Goal: Transaction & Acquisition: Purchase product/service

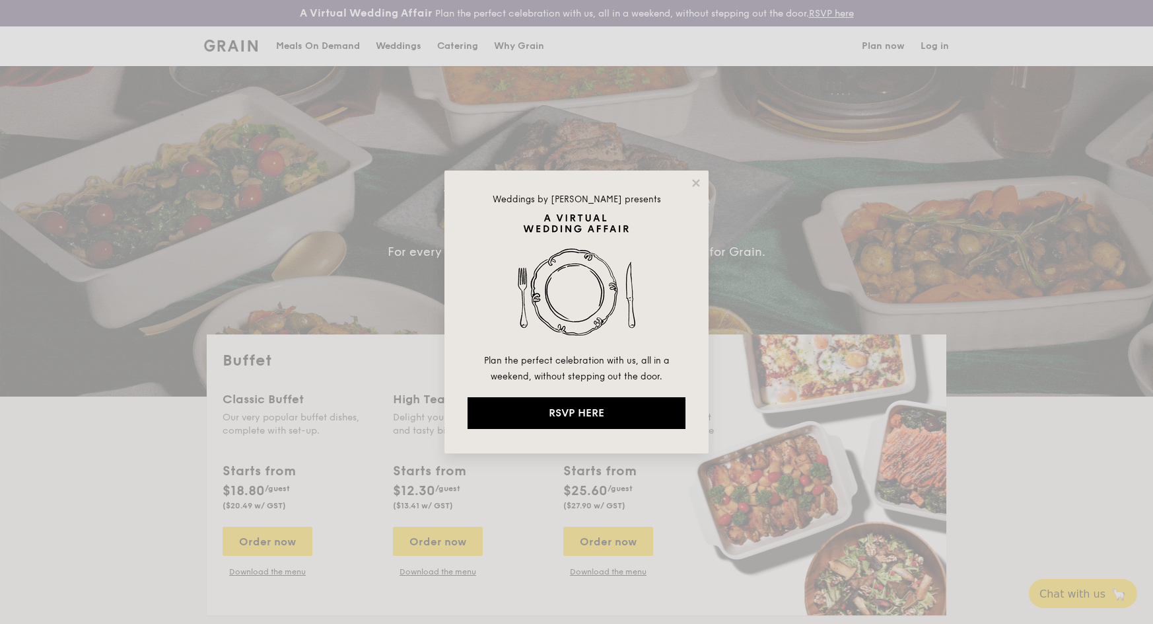
select select
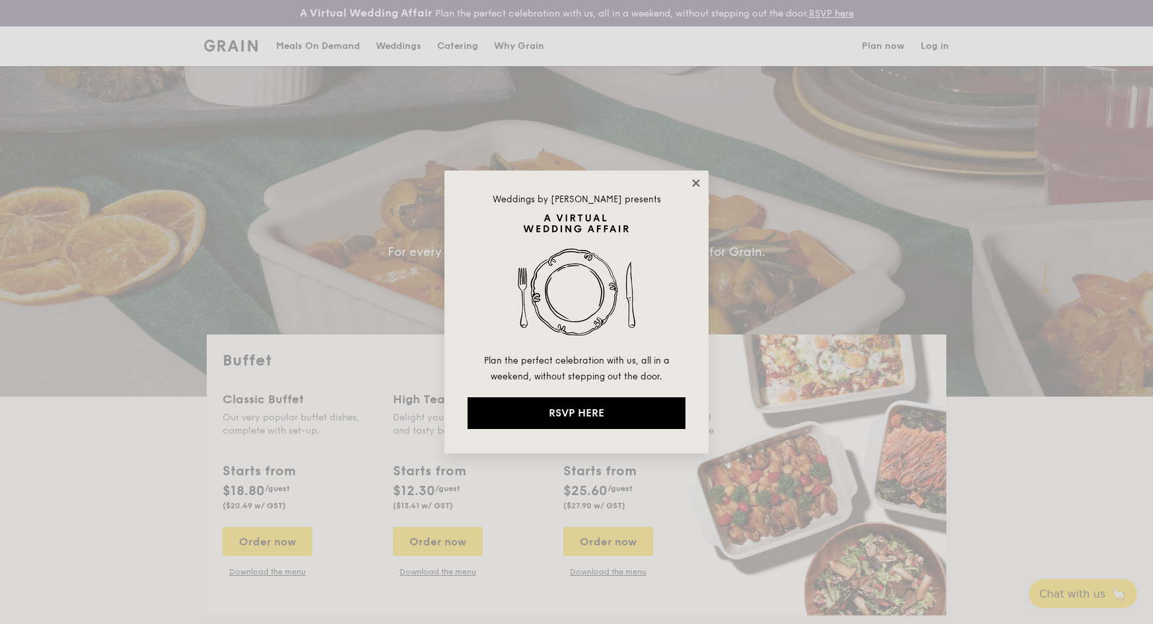
click at [692, 181] on icon at bounding box center [696, 183] width 12 height 12
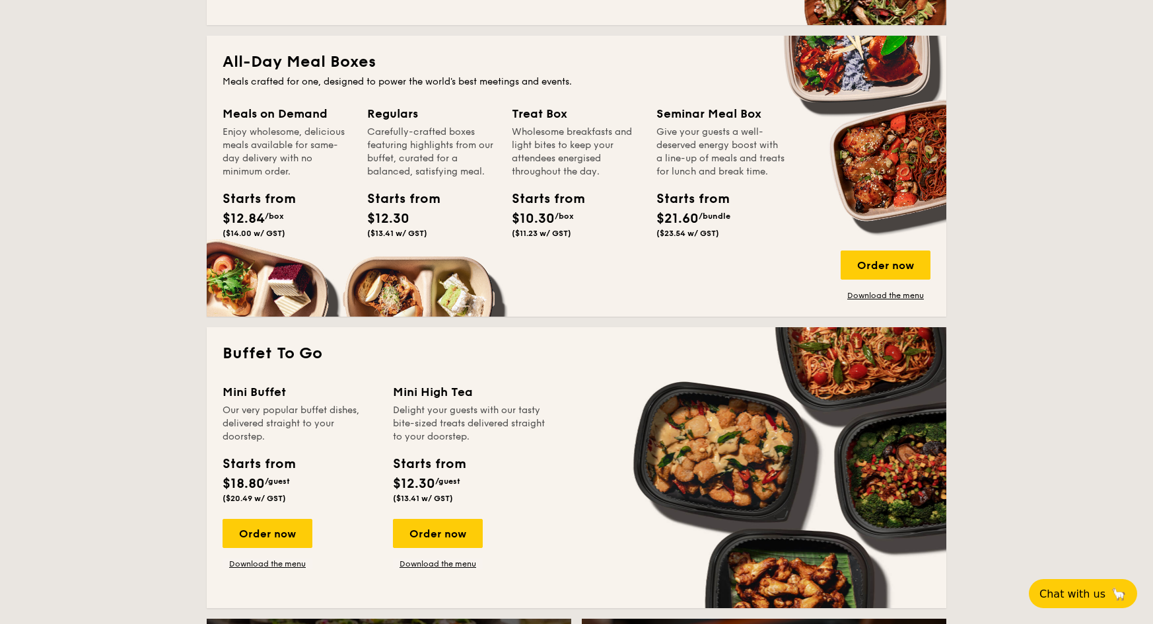
scroll to position [680, 0]
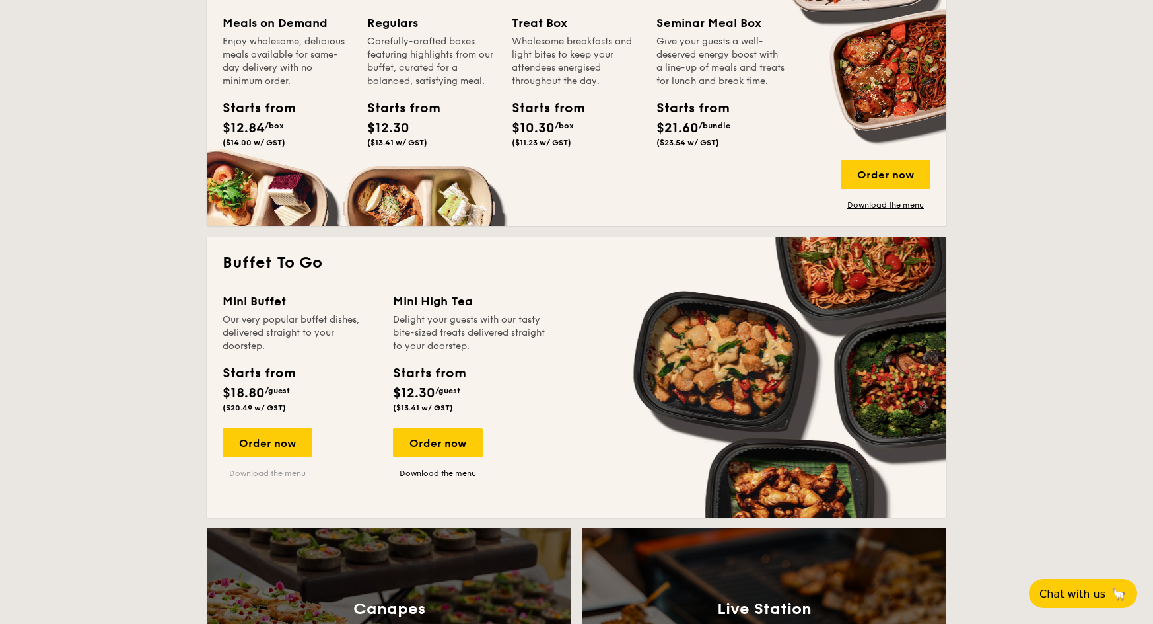
click at [272, 473] on link "Download the menu" at bounding box center [268, 473] width 90 height 11
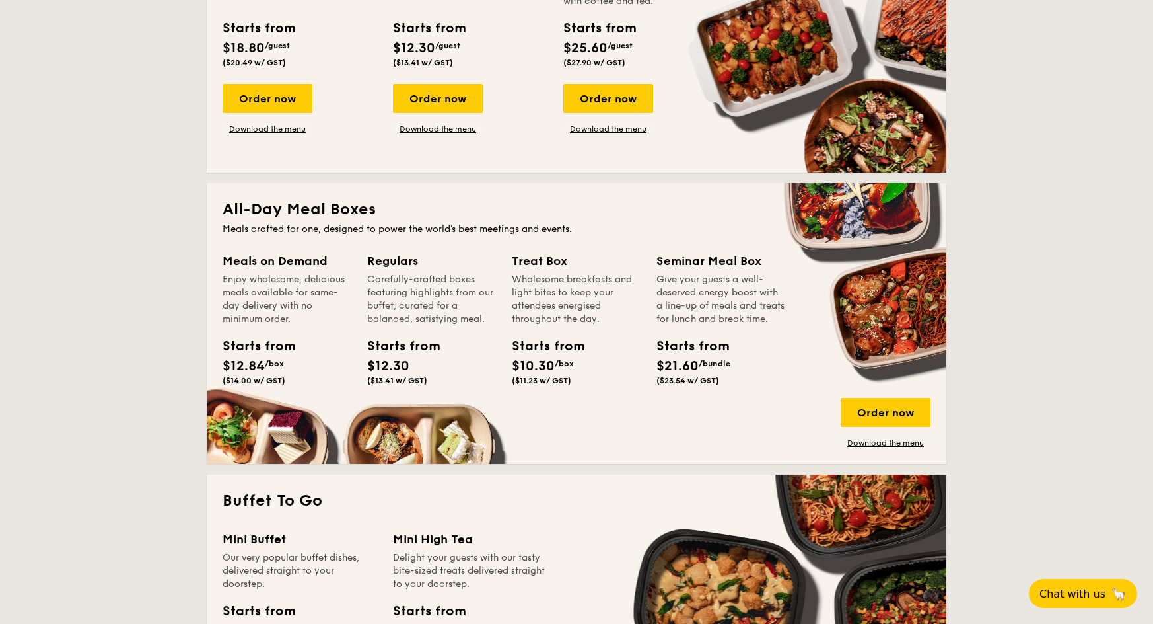
scroll to position [441, 0]
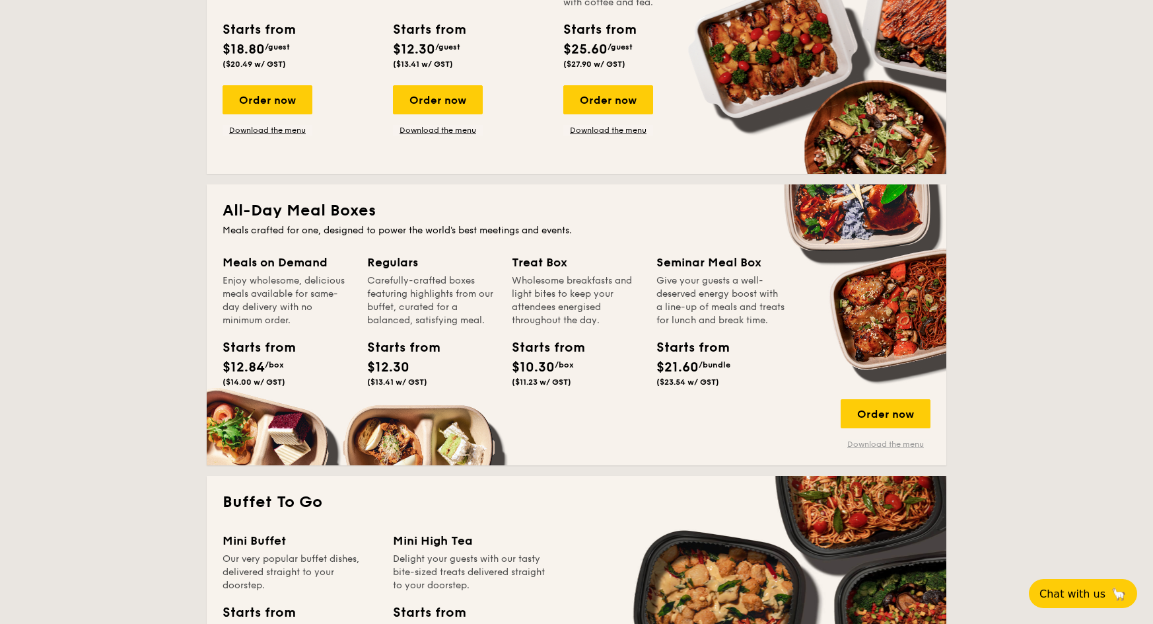
click at [869, 441] on link "Download the menu" at bounding box center [886, 444] width 90 height 11
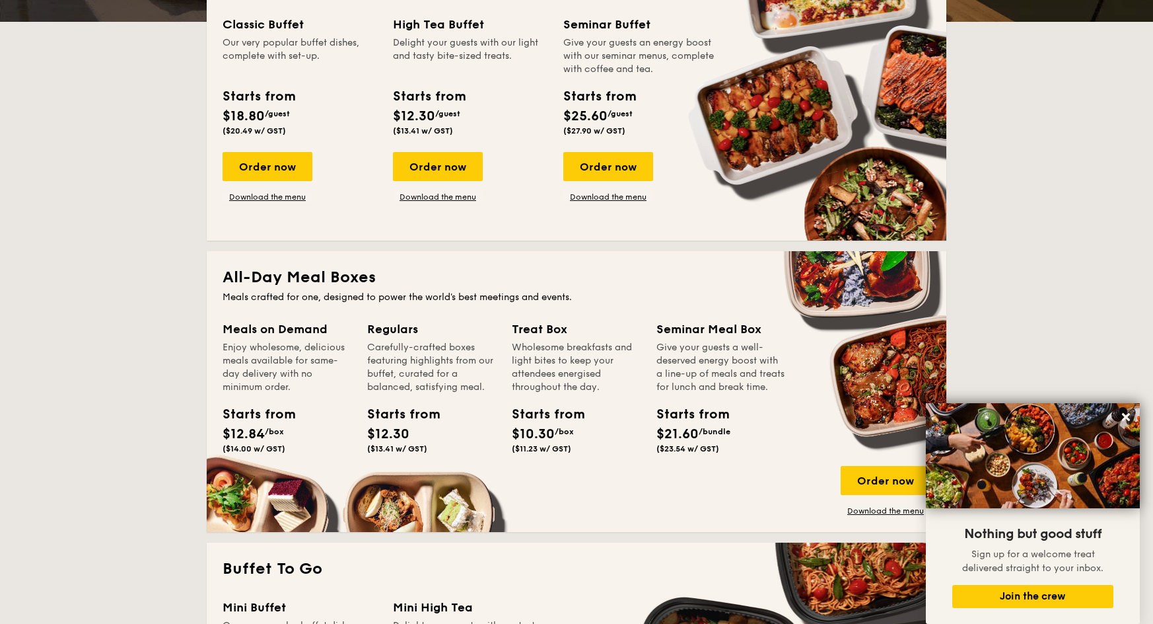
scroll to position [308, 0]
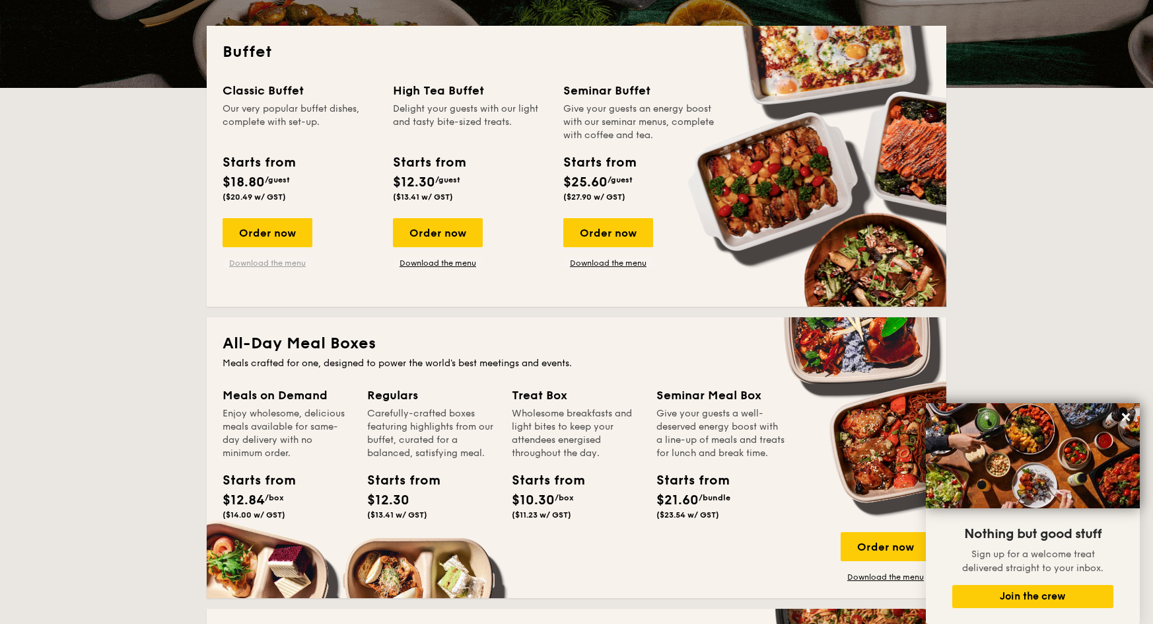
click at [260, 266] on link "Download the menu" at bounding box center [268, 263] width 90 height 11
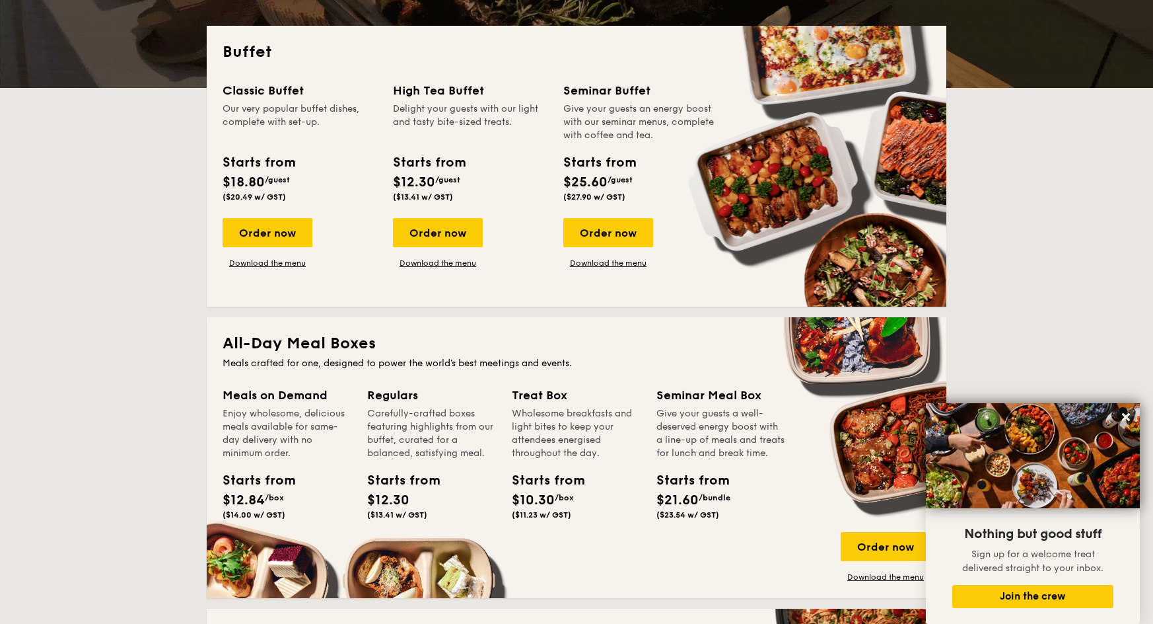
scroll to position [0, 0]
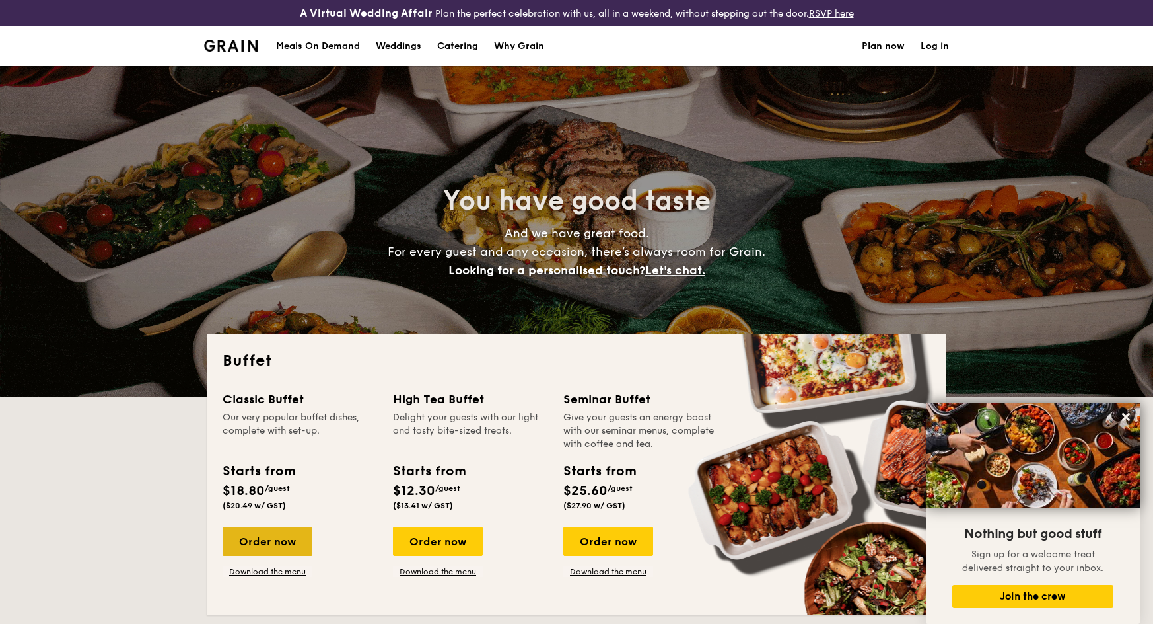
click at [282, 540] on div "Order now" at bounding box center [268, 540] width 90 height 29
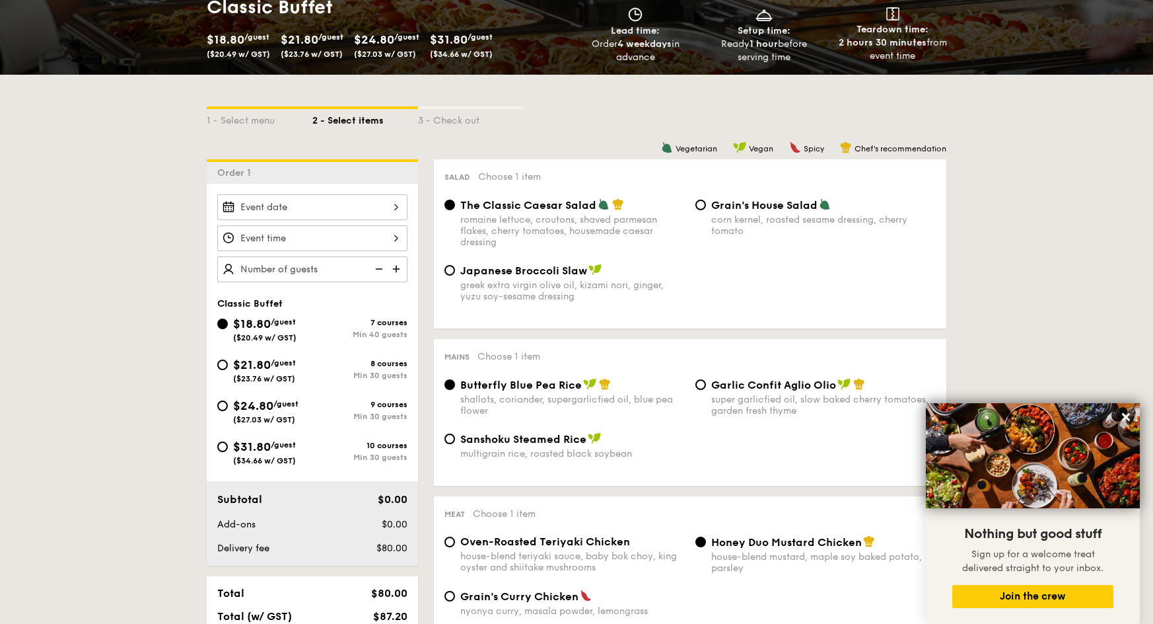
scroll to position [258, 0]
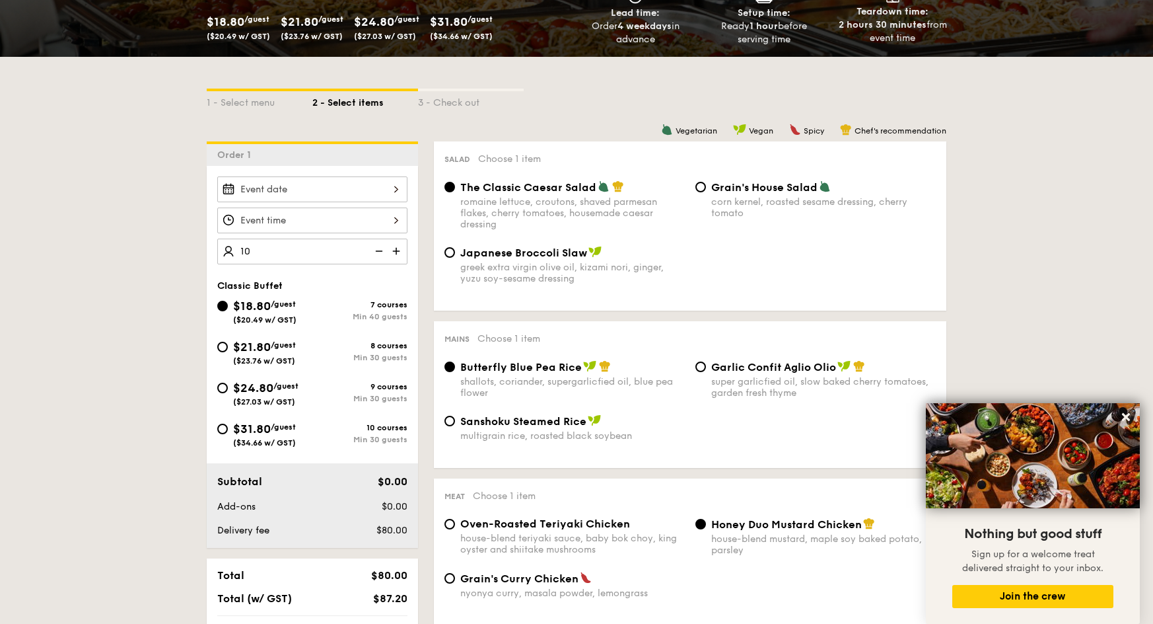
type input "40 guests"
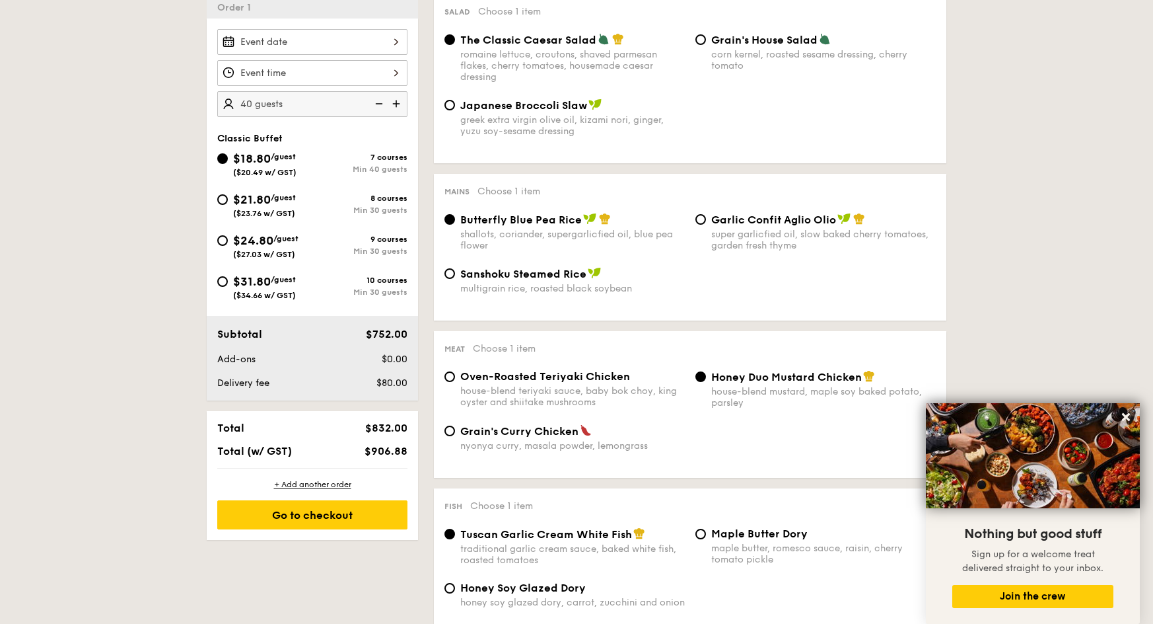
scroll to position [406, 0]
click at [244, 292] on span "($34.66 w/ GST)" at bounding box center [264, 293] width 63 height 9
click at [228, 285] on input "$31.80 /guest ($34.66 w/ GST) 10 courses Min 30 guests" at bounding box center [222, 280] width 11 height 11
radio input "true"
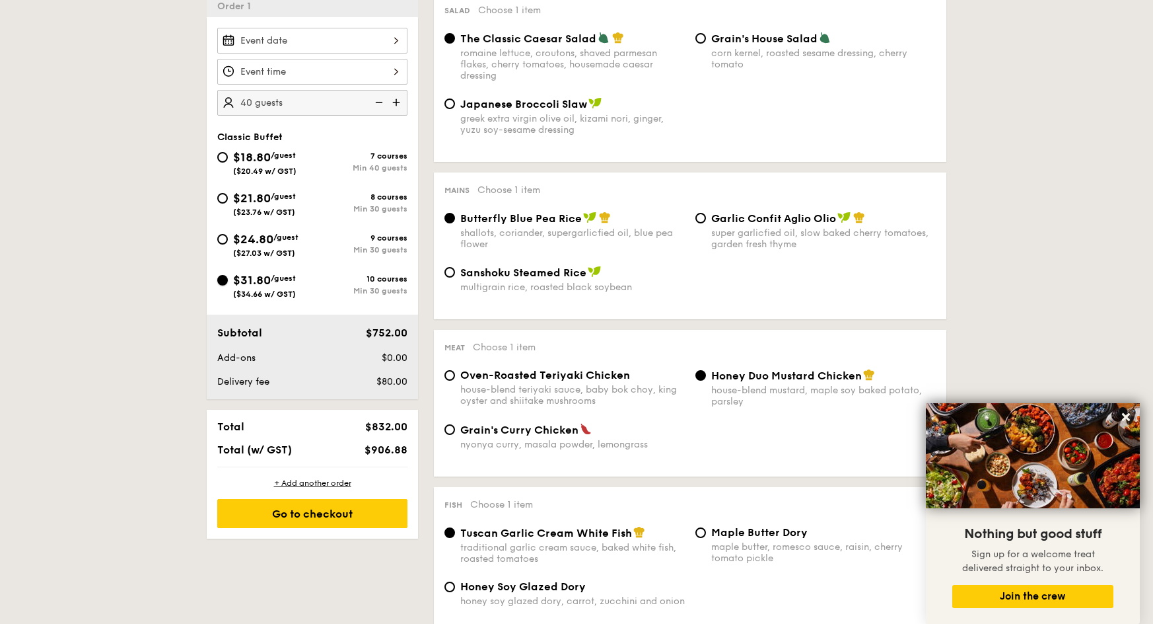
radio input "true"
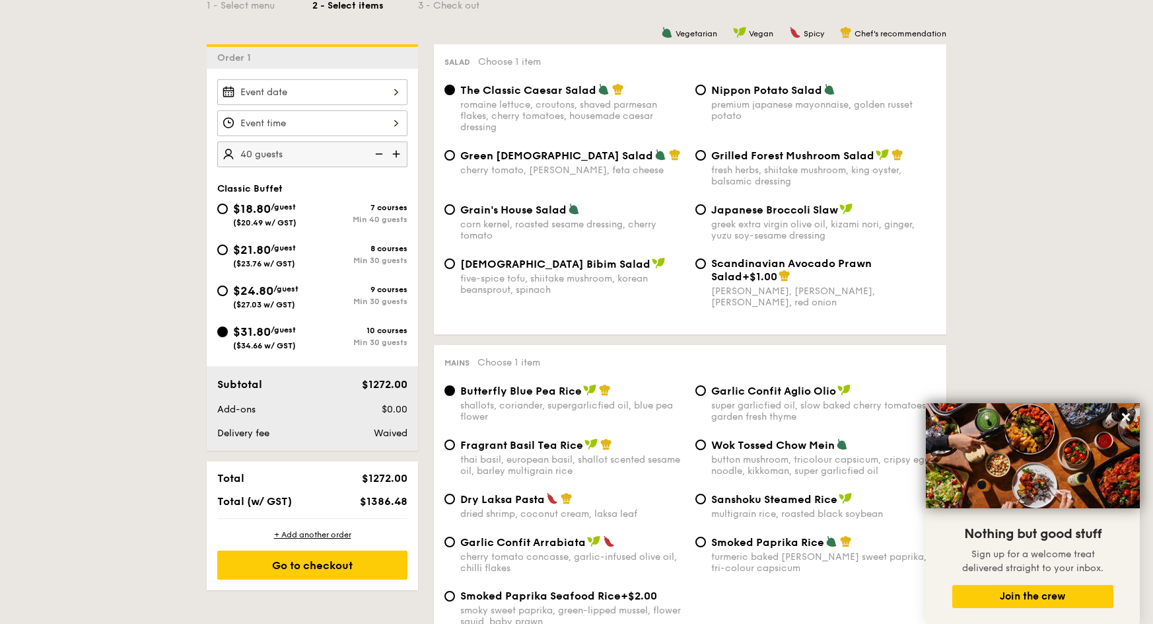
scroll to position [349, 0]
